Goal: Task Accomplishment & Management: Use online tool/utility

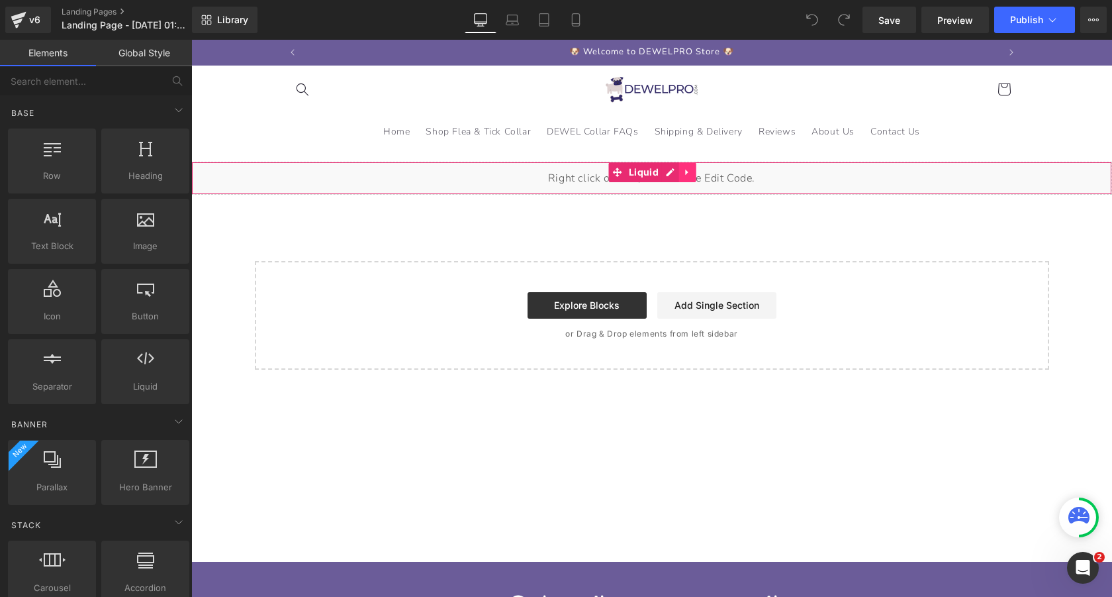
click at [687, 170] on icon at bounding box center [687, 172] width 9 height 10
click at [696, 173] on icon at bounding box center [696, 172] width 9 height 9
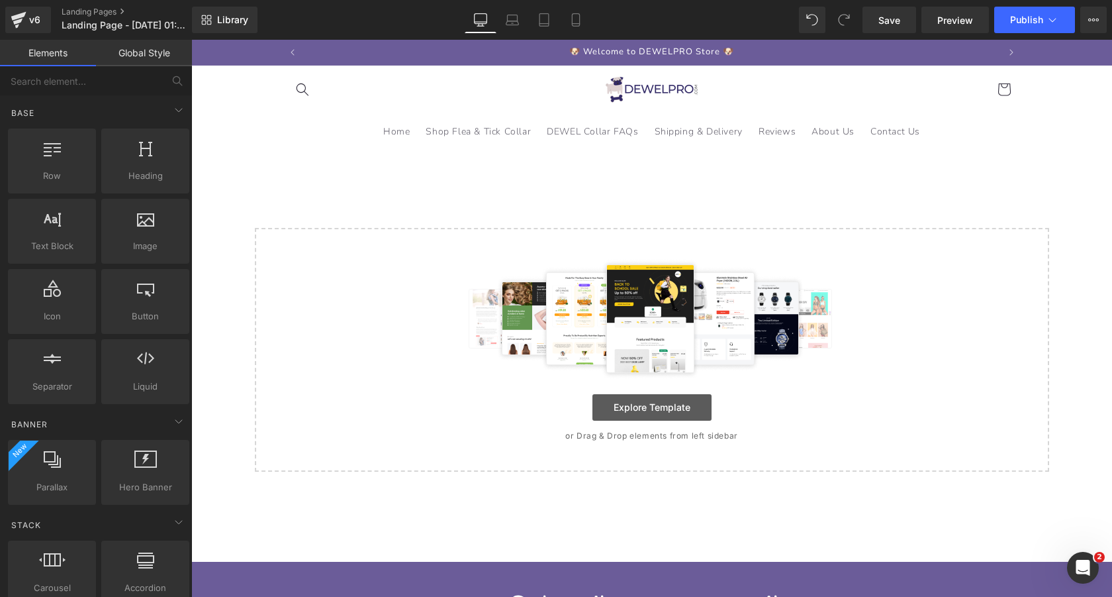
click at [639, 415] on link "Explore Template" at bounding box center [652, 407] width 119 height 26
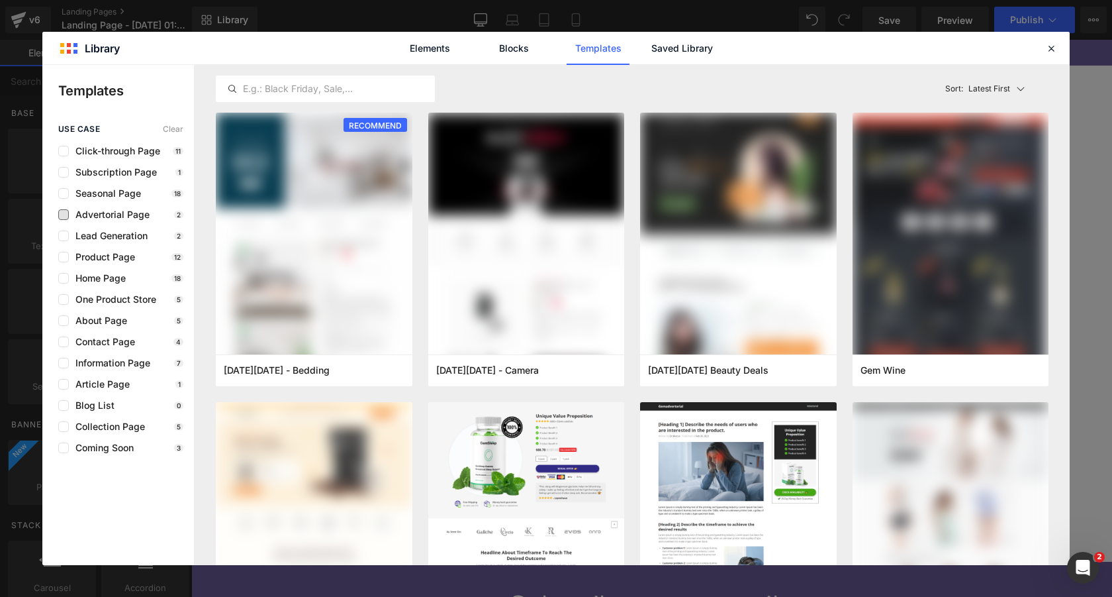
click at [104, 218] on span "Advertorial Page" at bounding box center [109, 214] width 81 height 11
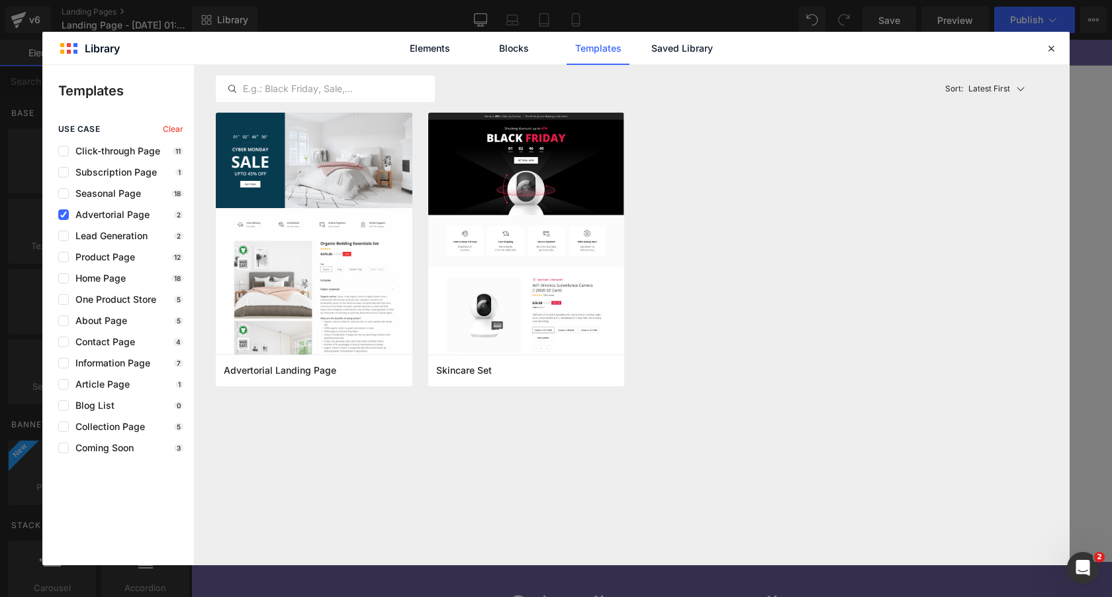
click at [110, 221] on div "use case Clear Click-through Page 11 Subscription Page 1 Seasonal Page 18 Adver…" at bounding box center [118, 288] width 152 height 328
click at [0, 0] on input "checkbox" at bounding box center [0, 0] width 0 height 0
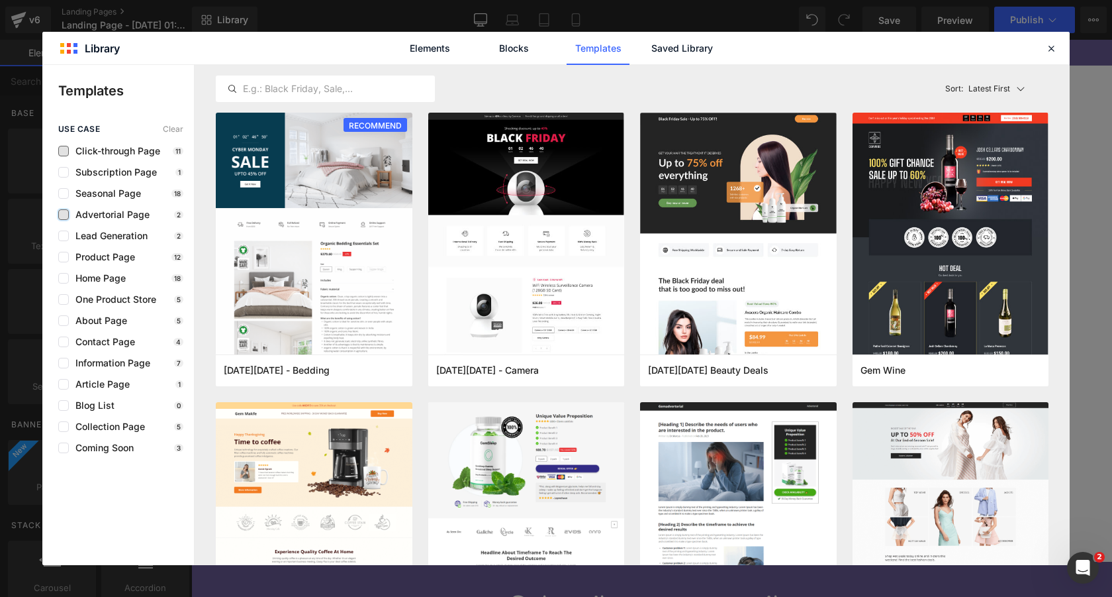
click at [112, 154] on span "Click-through Page" at bounding box center [114, 151] width 91 height 11
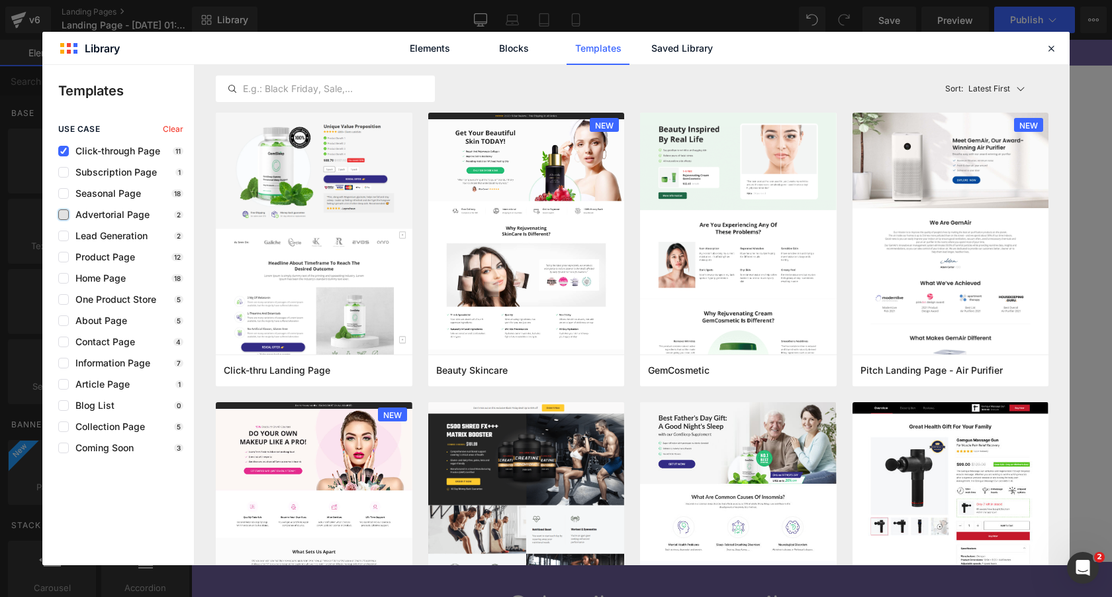
click at [112, 154] on span "Click-through Page" at bounding box center [114, 151] width 91 height 11
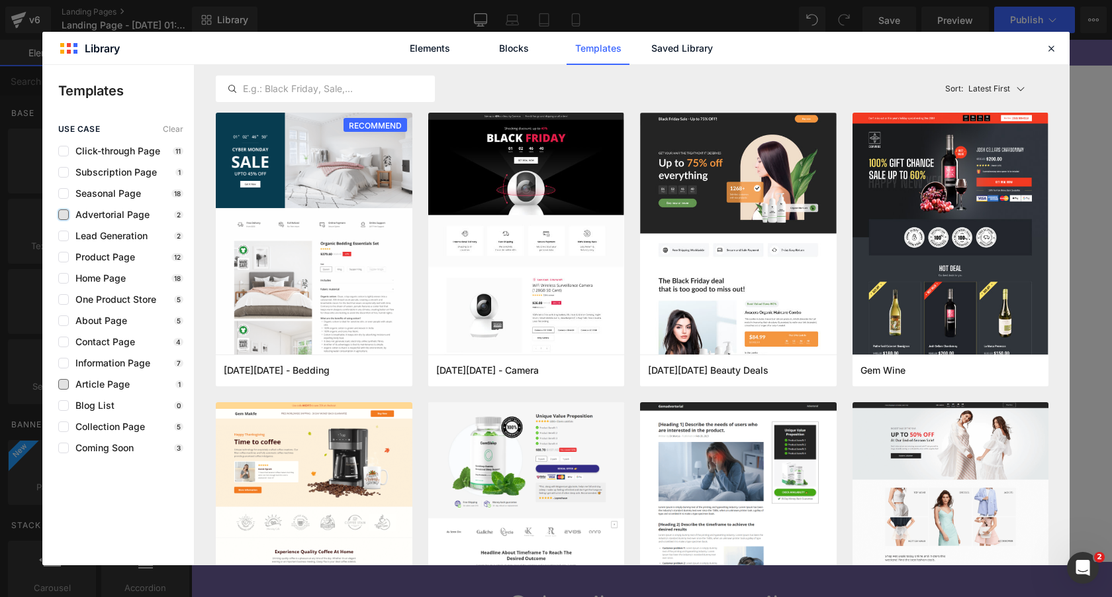
click at [105, 380] on span "Article Page" at bounding box center [99, 384] width 61 height 11
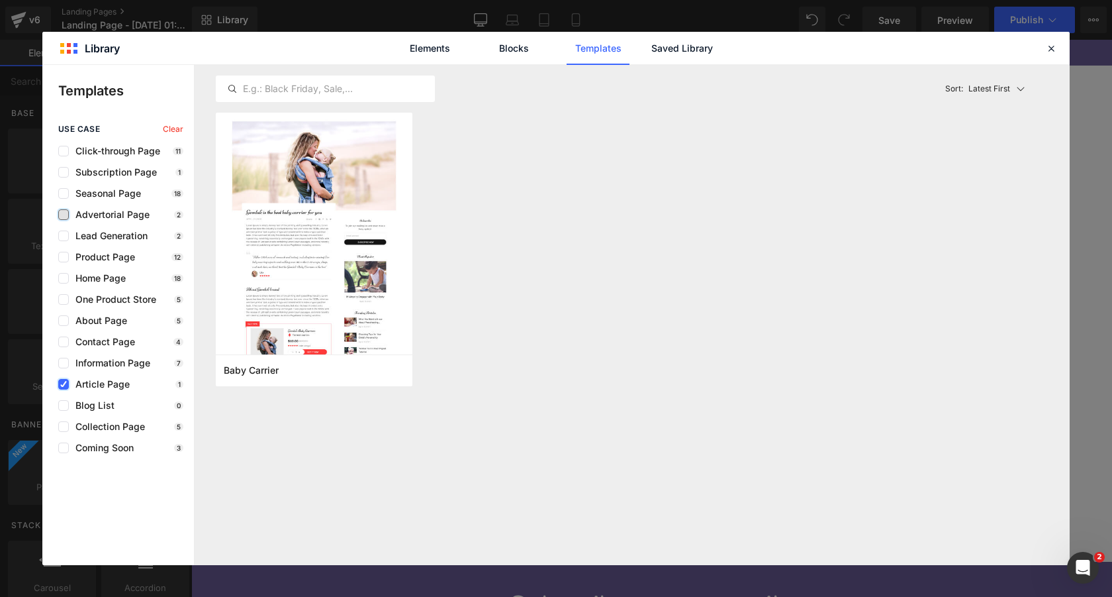
click at [65, 384] on icon at bounding box center [63, 384] width 7 height 0
click at [0, 0] on input "checkbox" at bounding box center [0, 0] width 0 height 0
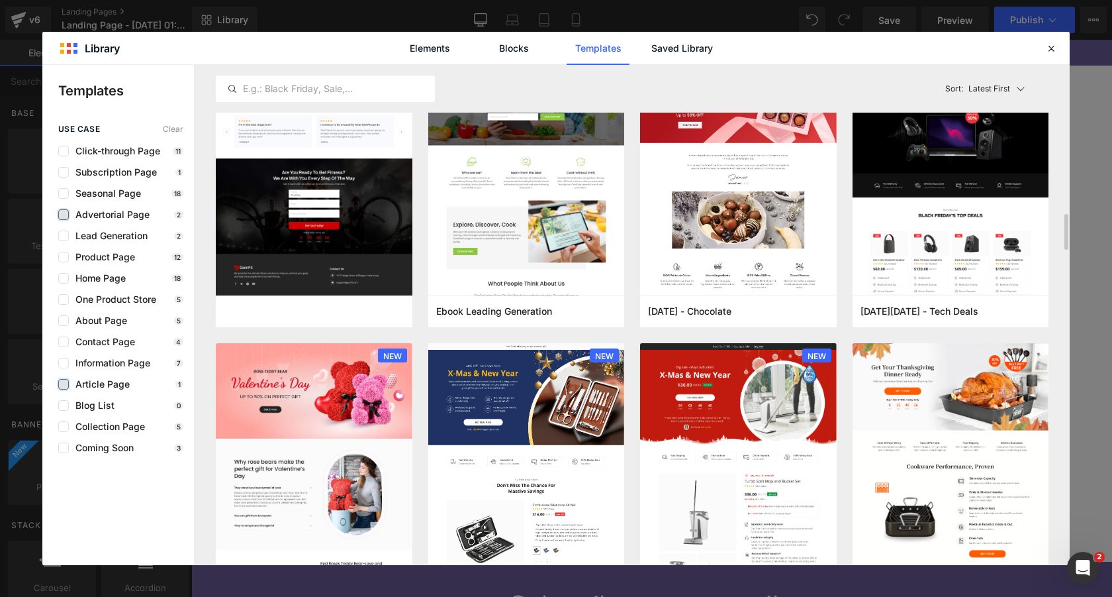
scroll to position [2083, 0]
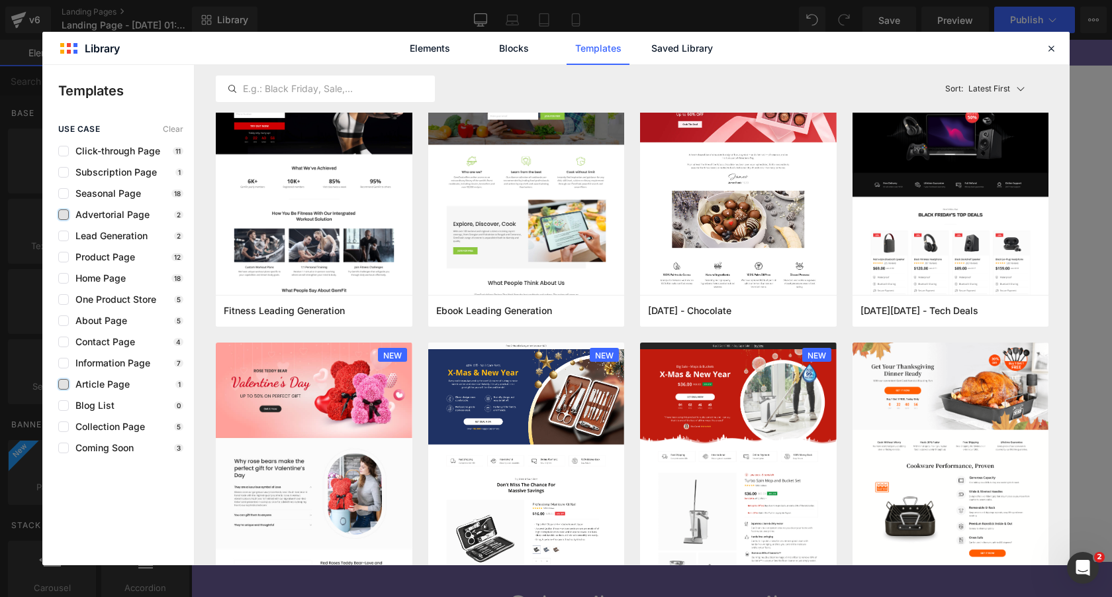
click at [131, 215] on span "Advertorial Page" at bounding box center [109, 214] width 81 height 11
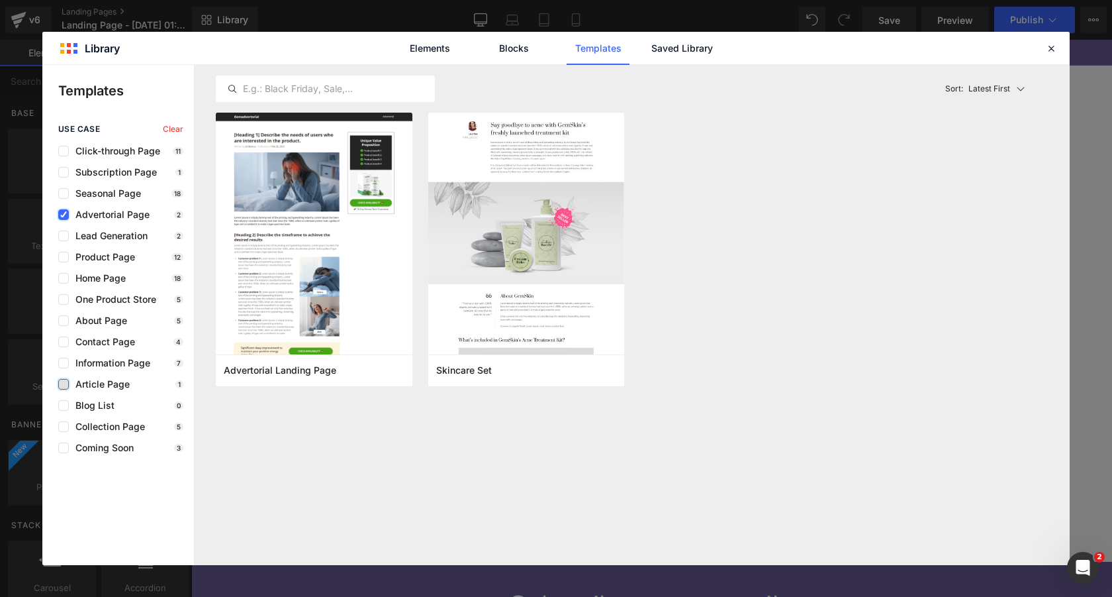
click at [101, 215] on span "Advertorial Page" at bounding box center [109, 214] width 81 height 11
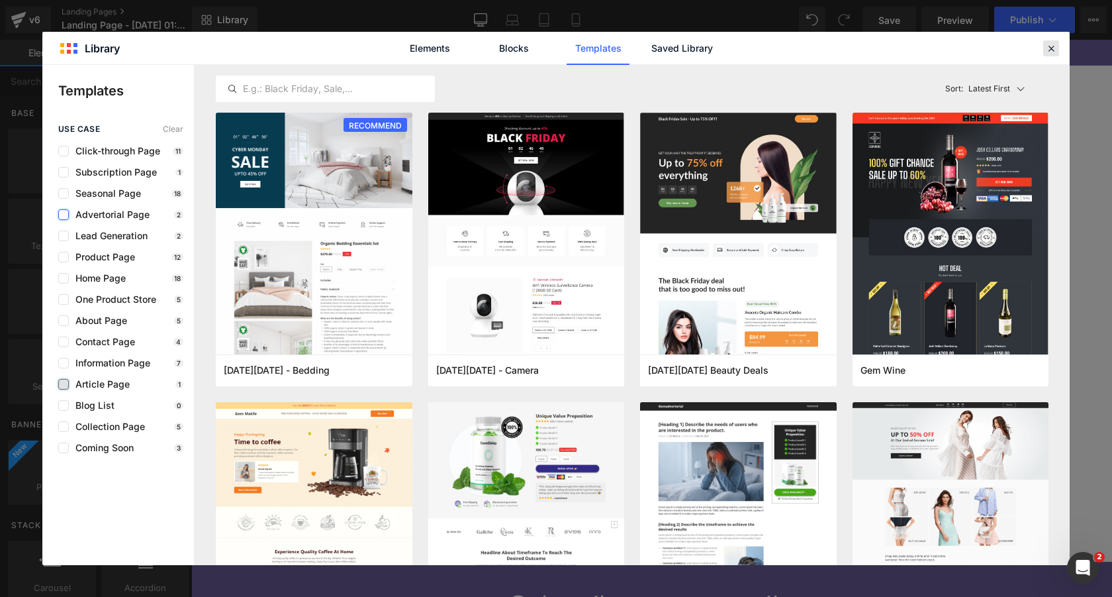
click at [0, 0] on icon at bounding box center [0, 0] width 0 height 0
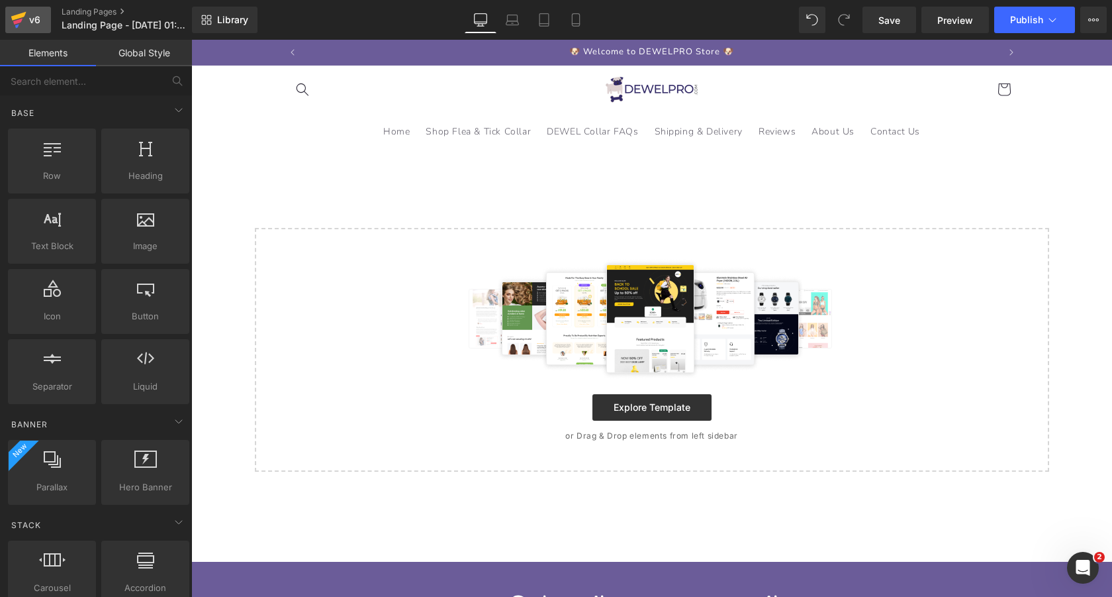
click at [11, 18] on icon at bounding box center [18, 16] width 15 height 9
click at [889, 14] on span "Save" at bounding box center [890, 20] width 22 height 14
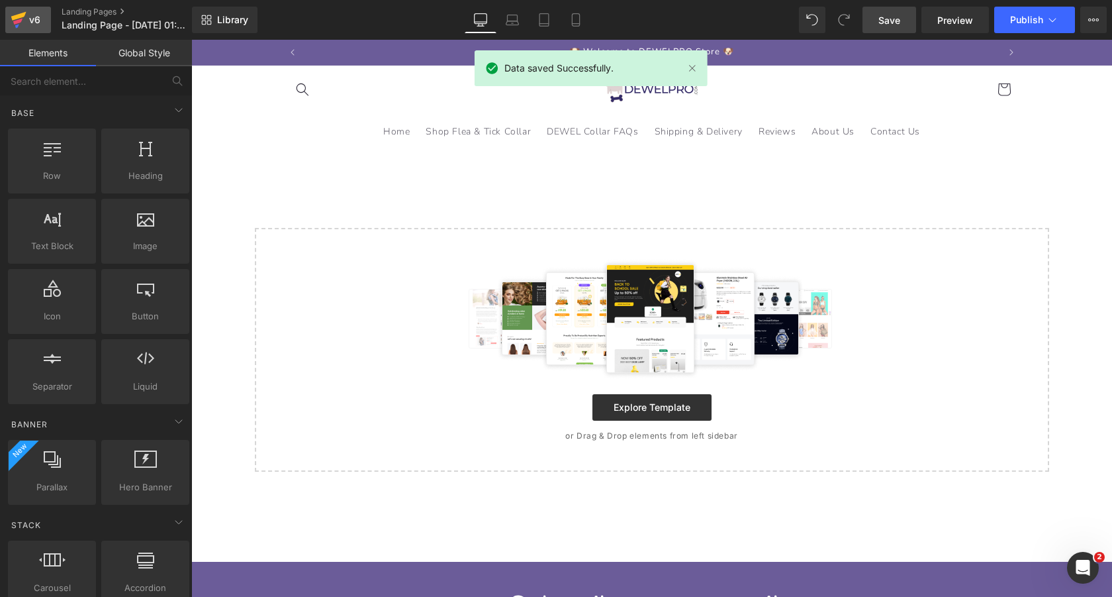
click at [23, 24] on icon at bounding box center [19, 19] width 16 height 33
